Goal: Task Accomplishment & Management: Manage account settings

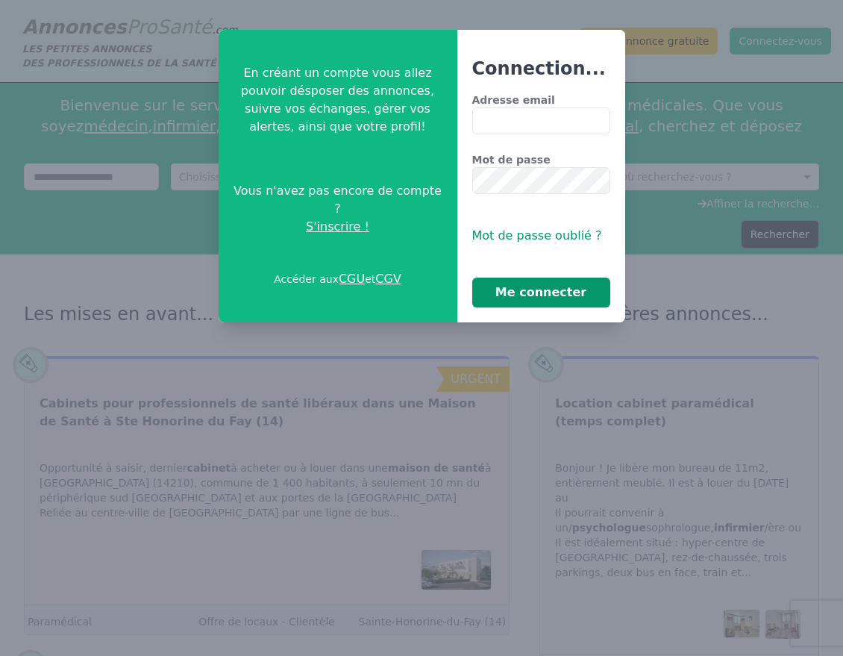
type input "**********"
click at [518, 291] on button "Me connecter" at bounding box center [541, 292] width 138 height 30
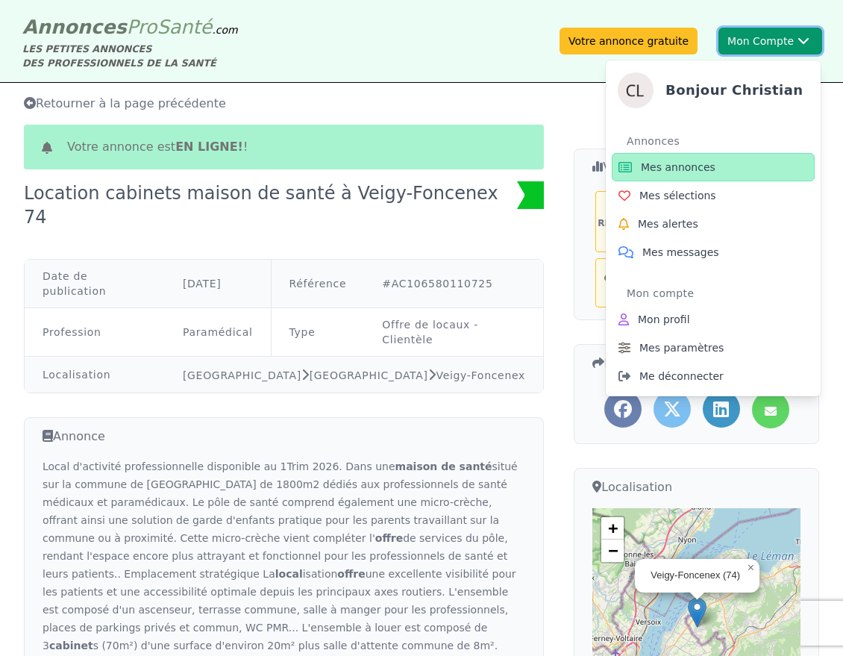
click at [764, 41] on button "Mon Compte Bonjour [DEMOGRAPHIC_DATA] Annonces Mes annonces Mes sélections Mes …" at bounding box center [770, 41] width 104 height 27
click at [682, 166] on span "Mes annonces" at bounding box center [678, 167] width 75 height 15
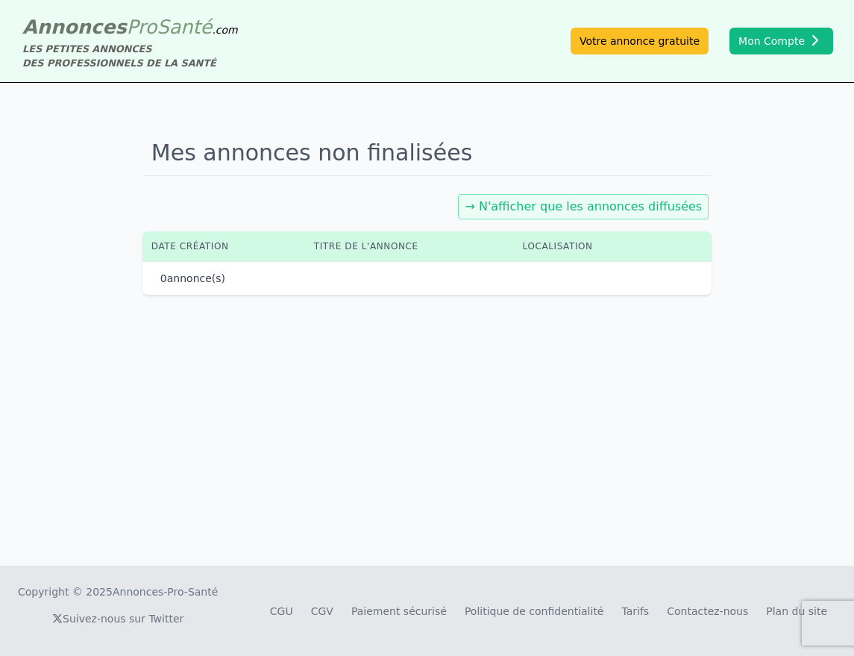
click at [563, 204] on link "→ N'afficher que les annonces diffusées" at bounding box center [583, 206] width 237 height 14
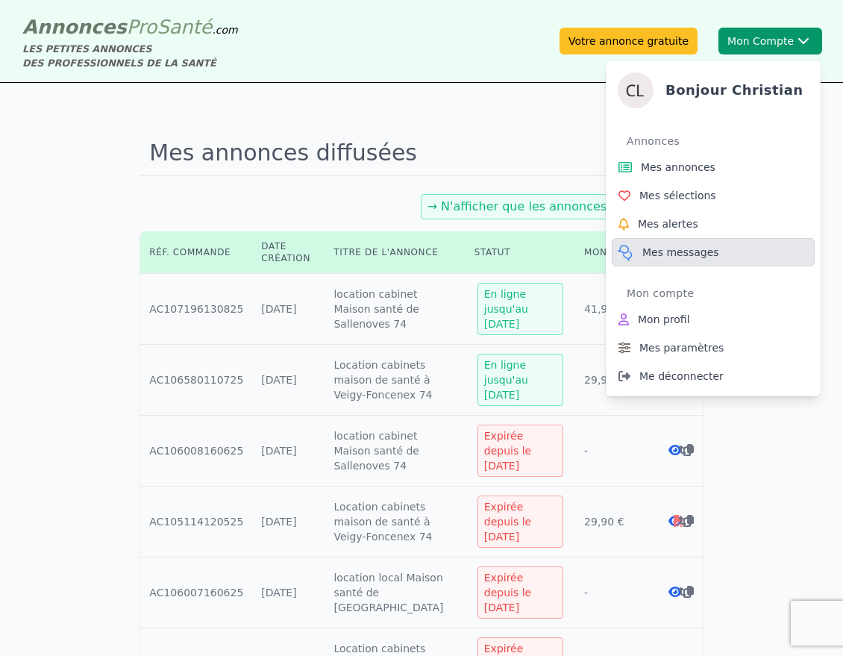
click at [662, 257] on span "Mes messages" at bounding box center [680, 252] width 77 height 15
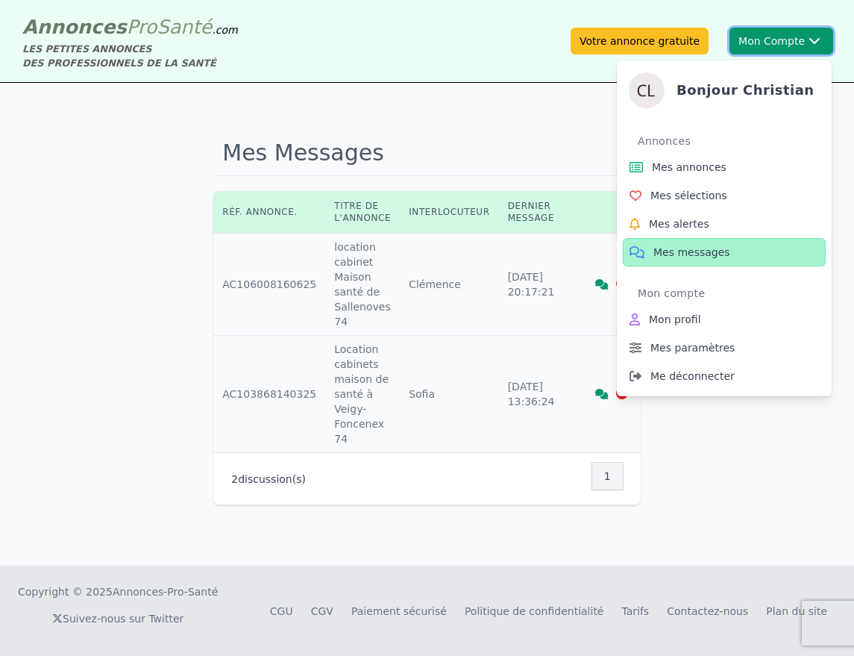
click at [815, 37] on icon at bounding box center [815, 40] width 12 height 7
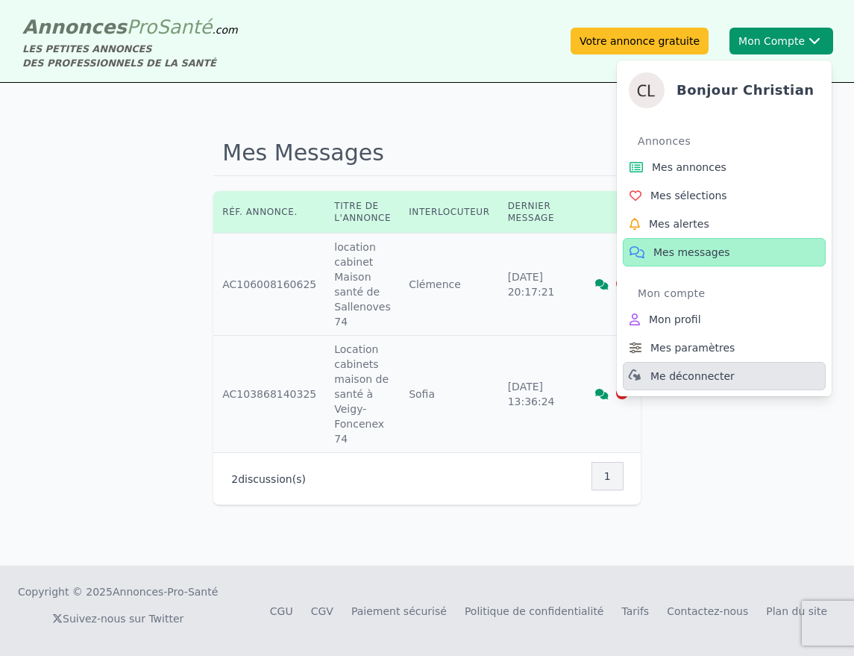
click at [697, 374] on span "Me déconnecter" at bounding box center [692, 375] width 84 height 15
